Goal: Find specific page/section: Find specific page/section

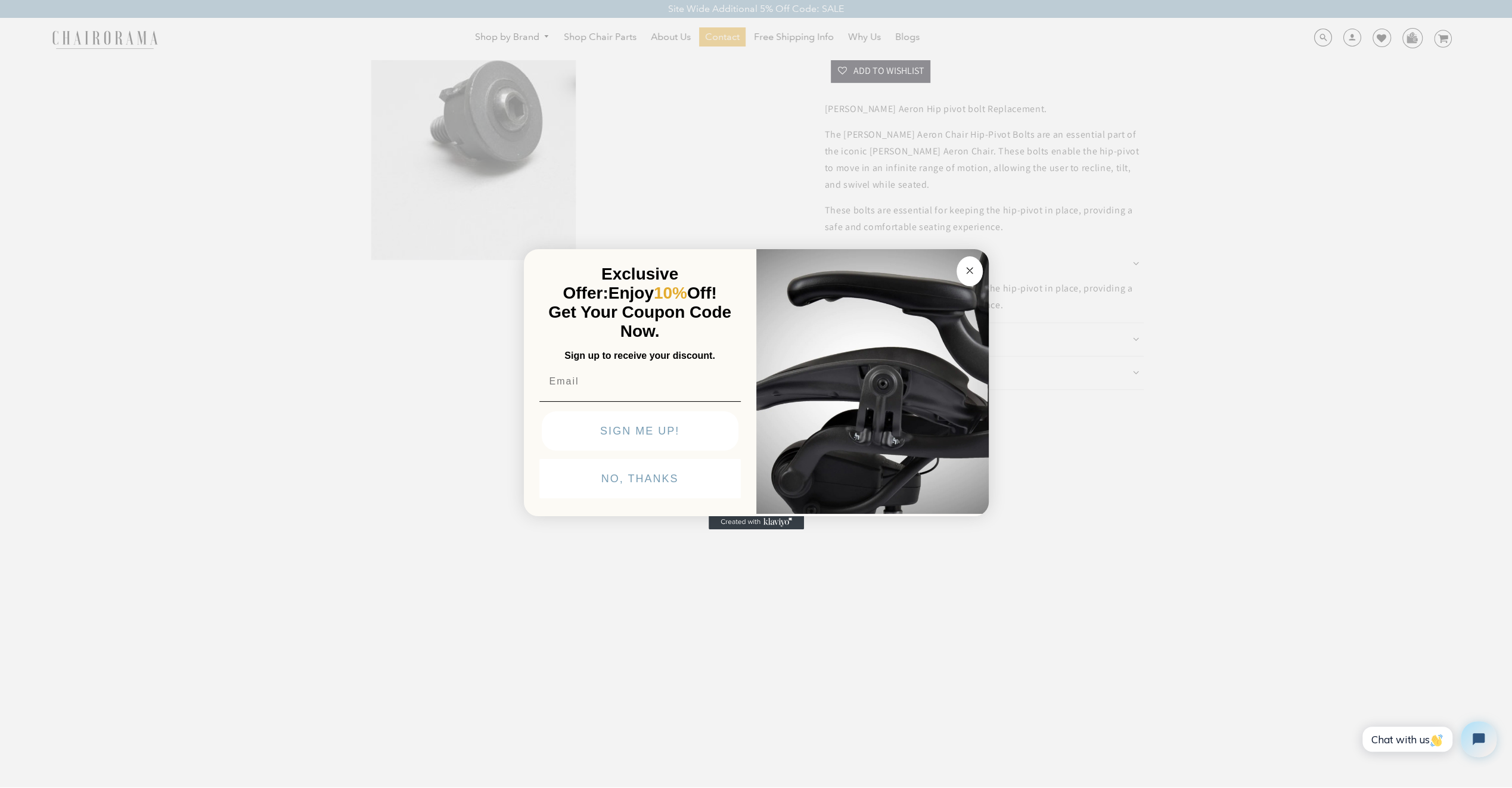
scroll to position [537, 0]
click at [899, 595] on div "Close dialog Exclusive Offer: Enjoy 10% Off! Get Your Coupon Code Now. Sign up …" at bounding box center [756, 393] width 1512 height 788
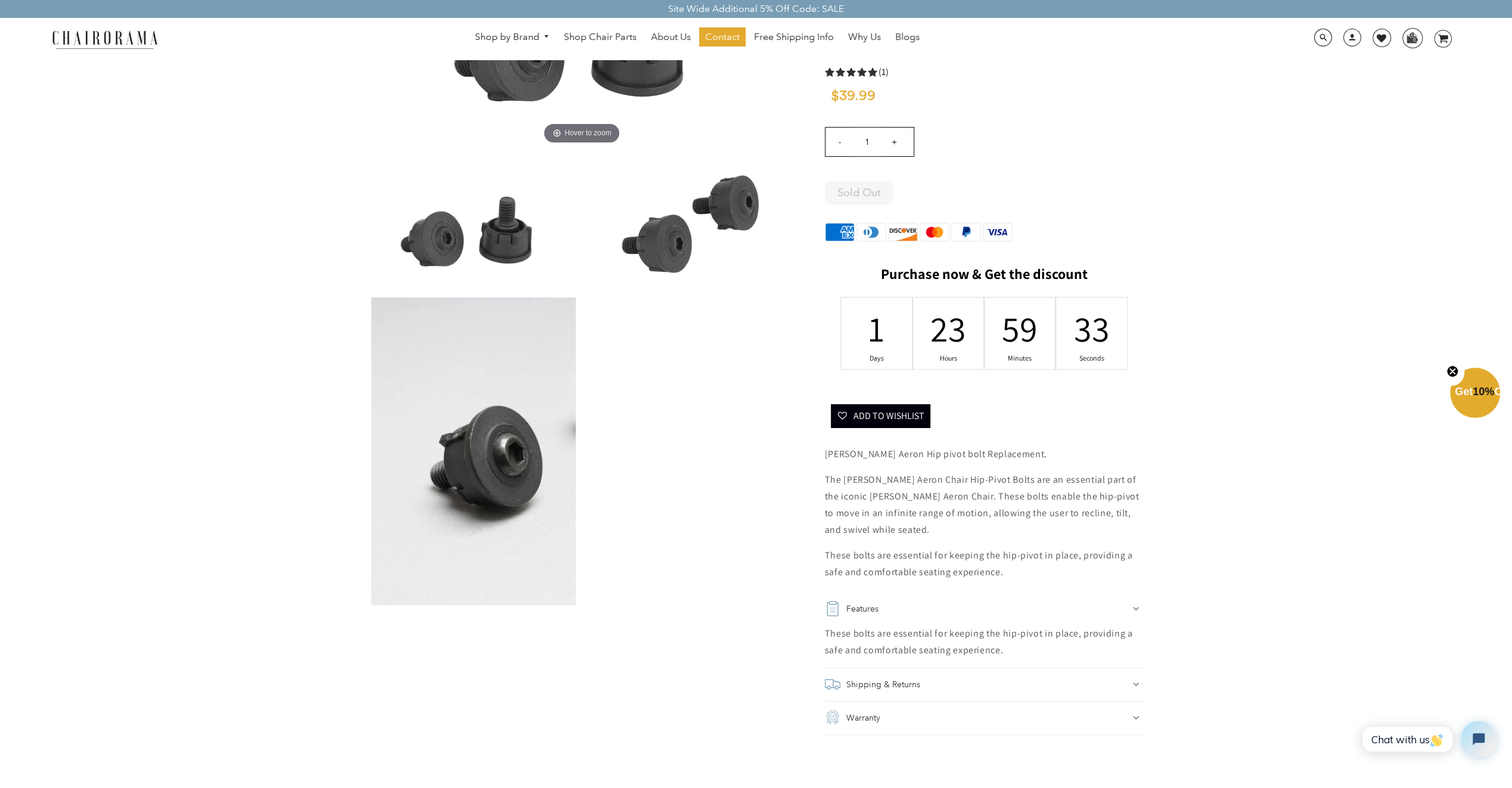
scroll to position [119, 0]
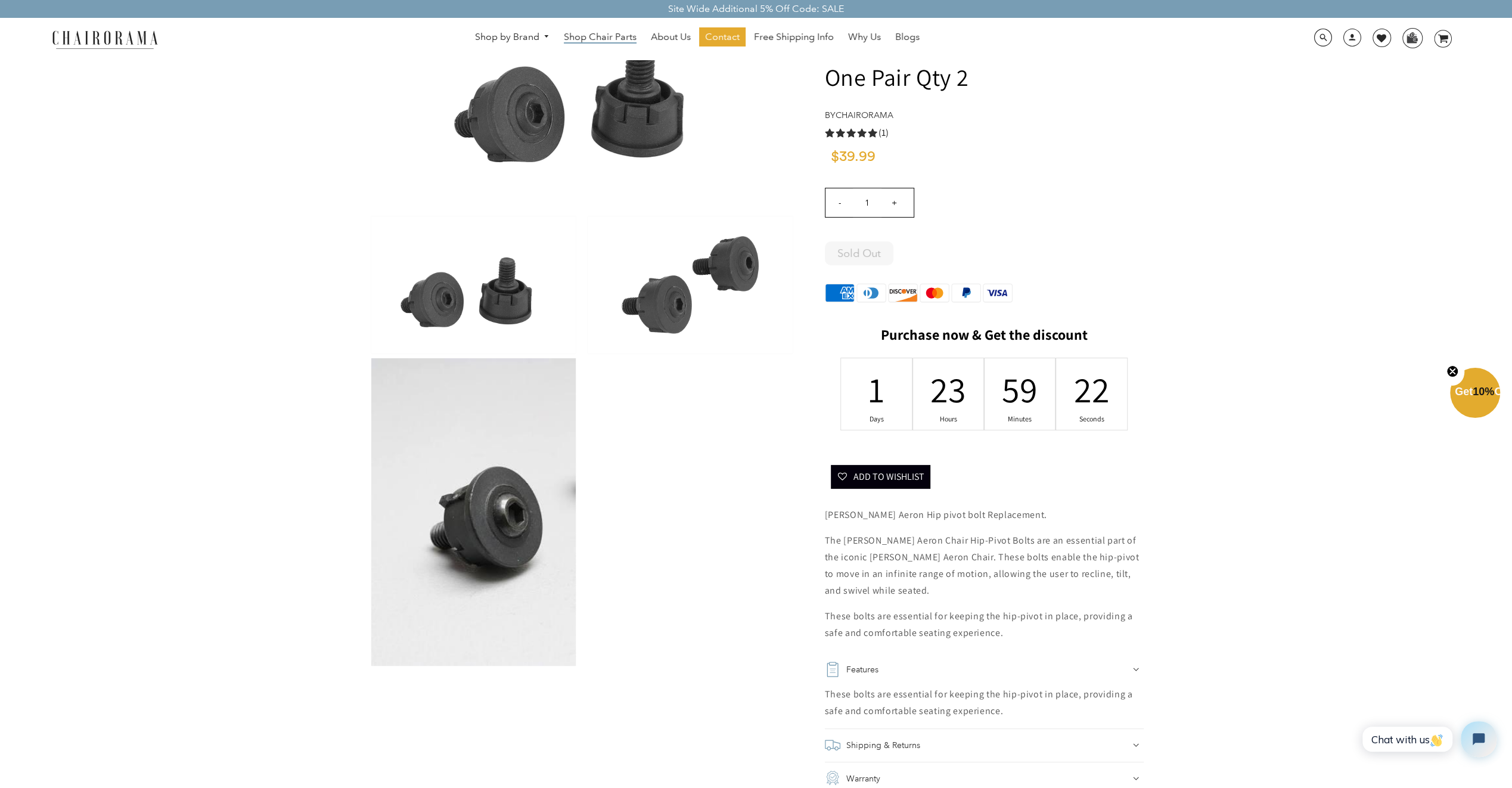
click at [600, 39] on span "Shop Chair Parts" at bounding box center [601, 37] width 73 height 13
